Goal: Task Accomplishment & Management: Manage account settings

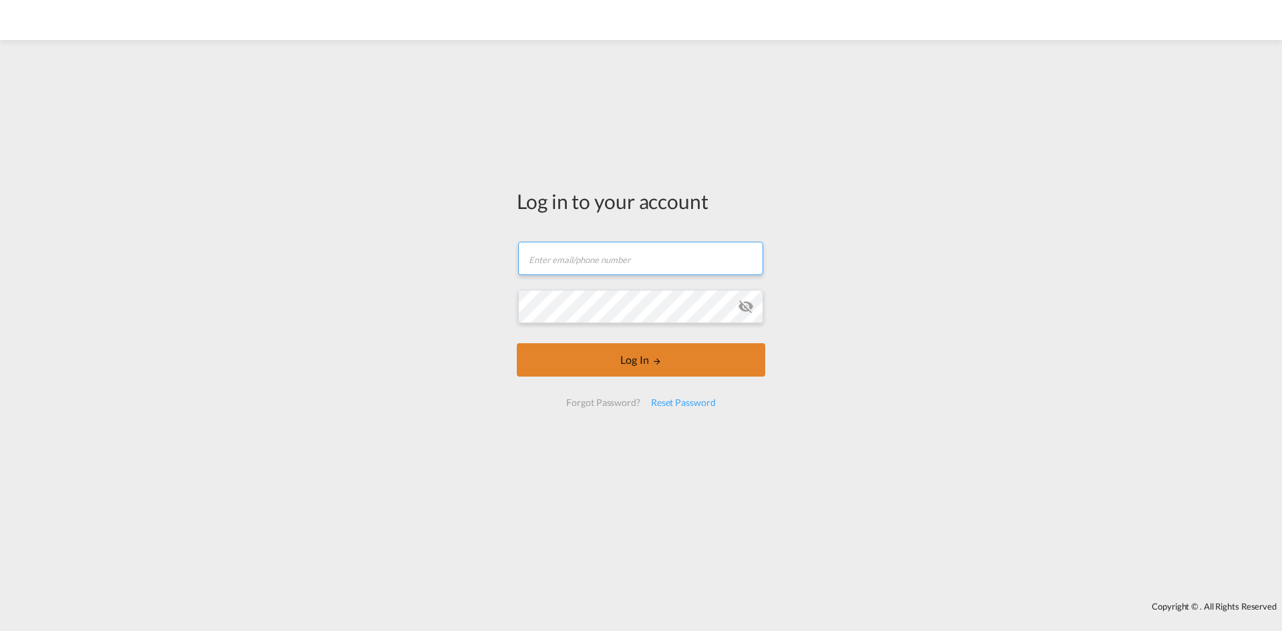
type input "[EMAIL_ADDRESS][PERSON_NAME][DOMAIN_NAME]"
click at [644, 356] on button "Log In" at bounding box center [641, 359] width 248 height 33
type input "[EMAIL_ADDRESS][PERSON_NAME][DOMAIN_NAME]"
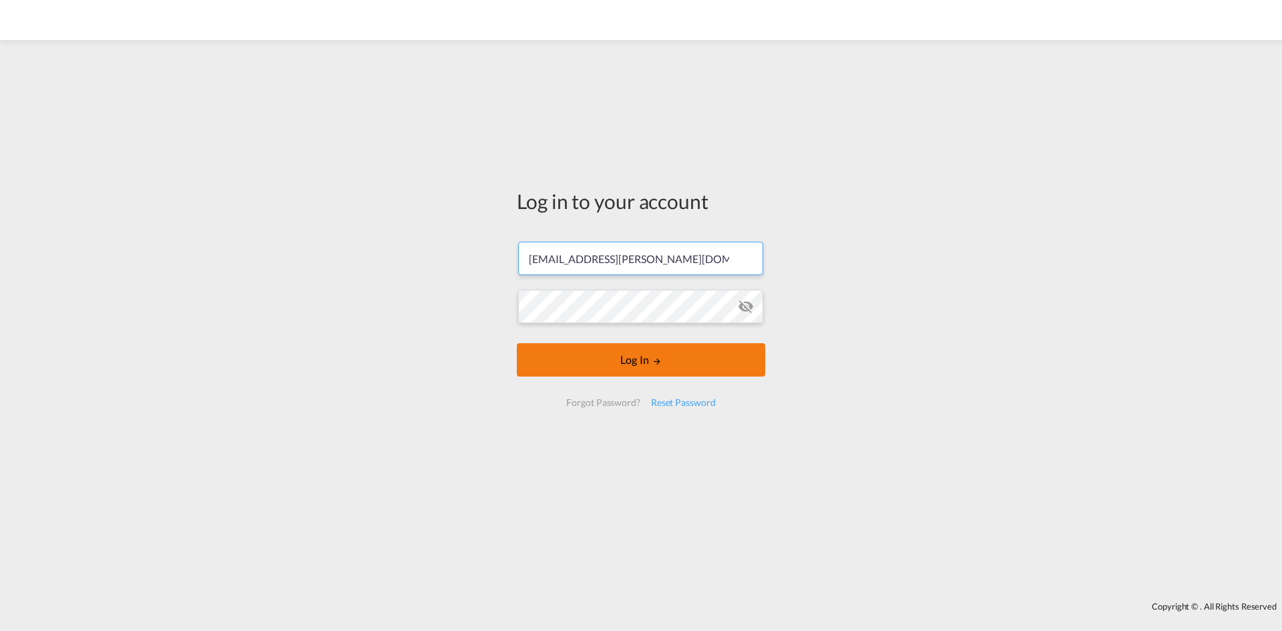
click at [633, 363] on button "Log In" at bounding box center [641, 359] width 248 height 33
